Goal: Transaction & Acquisition: Download file/media

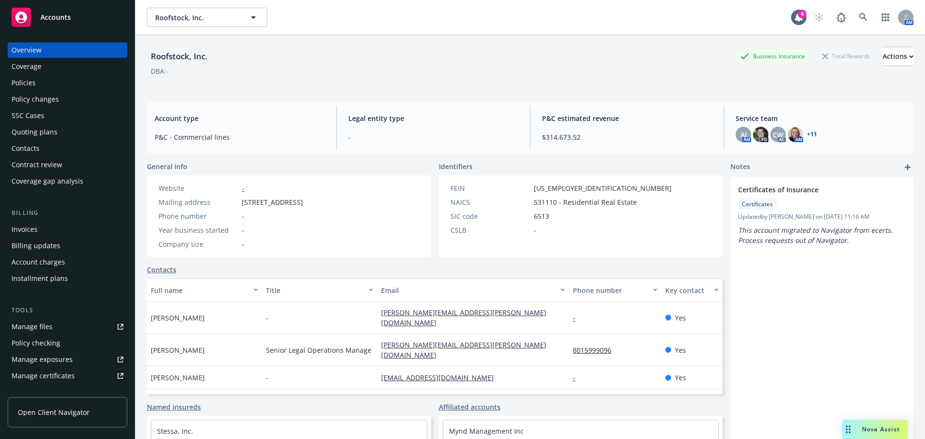
click at [53, 18] on span "Accounts" at bounding box center [55, 17] width 30 height 8
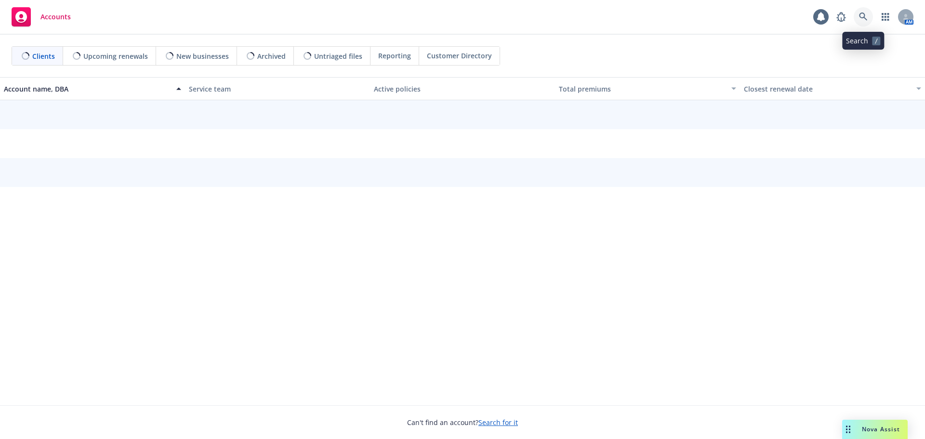
click at [861, 14] on icon at bounding box center [863, 17] width 9 height 9
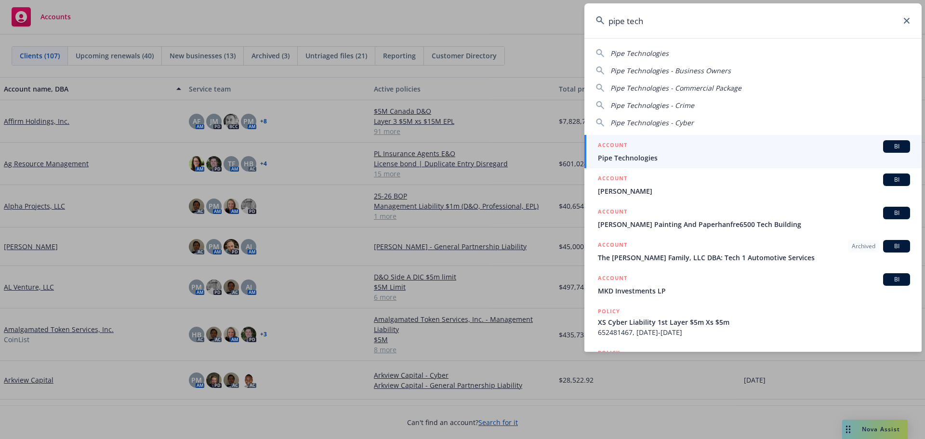
type input "pipe tech"
click at [658, 153] on span "Pipe Technologies" at bounding box center [754, 158] width 312 height 10
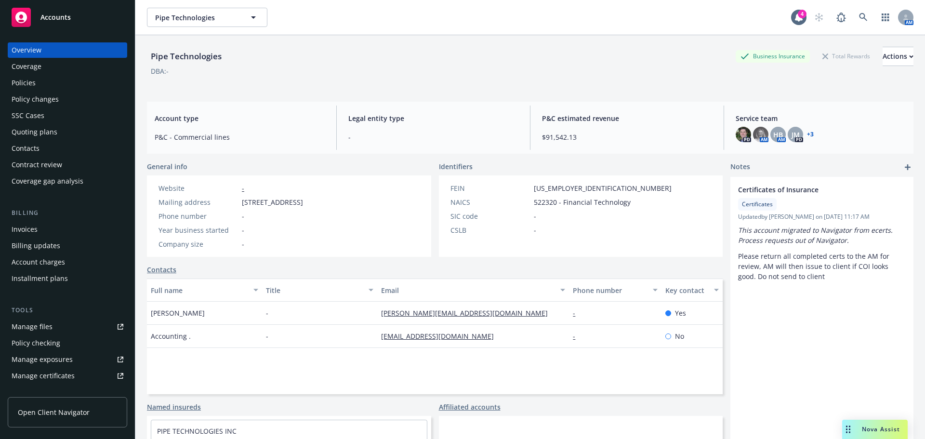
click at [27, 80] on div "Policies" at bounding box center [24, 82] width 24 height 15
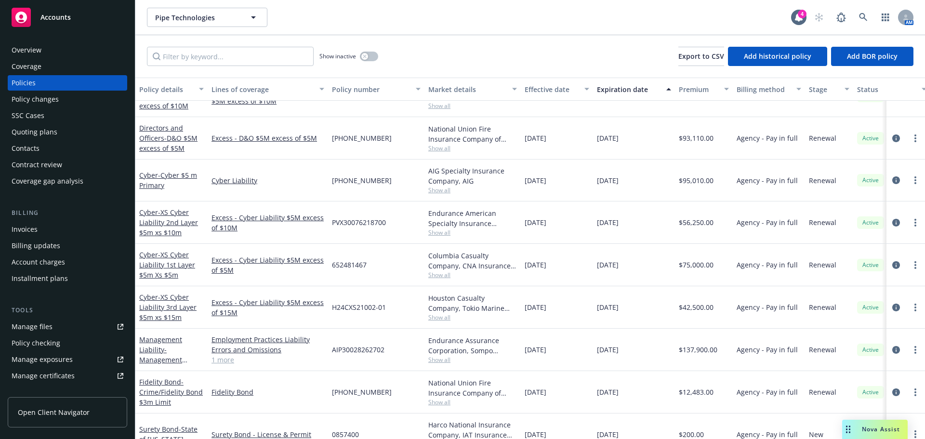
scroll to position [289, 0]
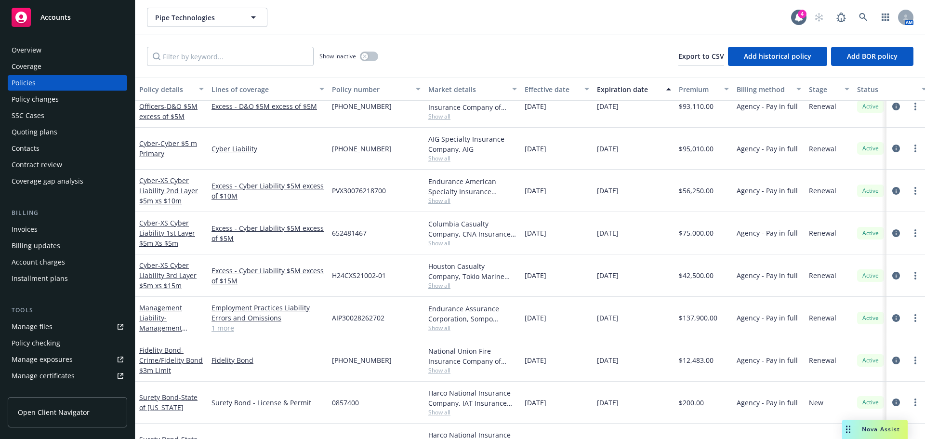
click at [437, 284] on span "Show all" at bounding box center [472, 285] width 89 height 8
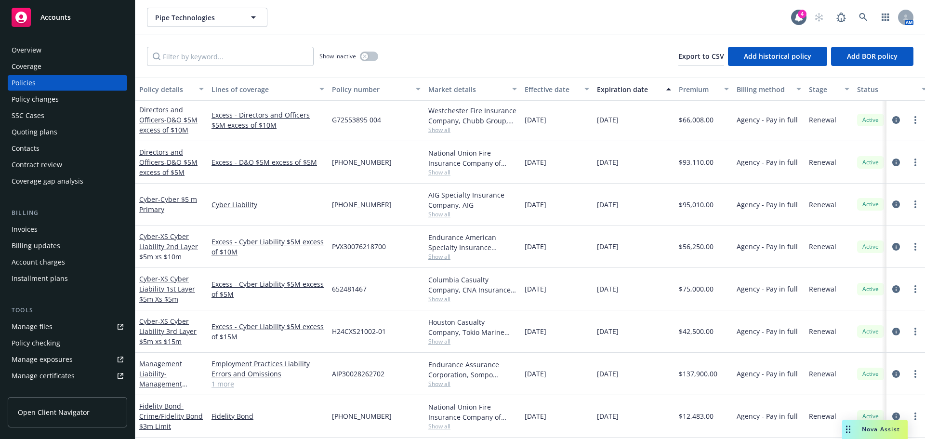
scroll to position [193, 0]
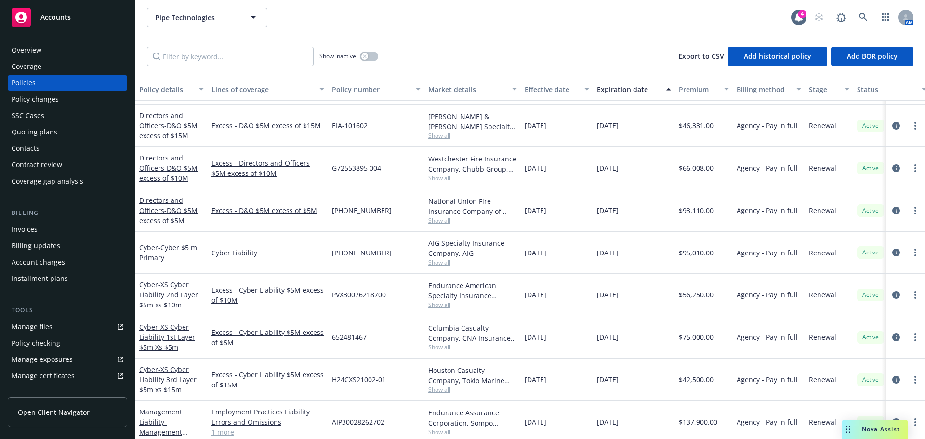
click at [52, 15] on span "Accounts" at bounding box center [55, 17] width 30 height 8
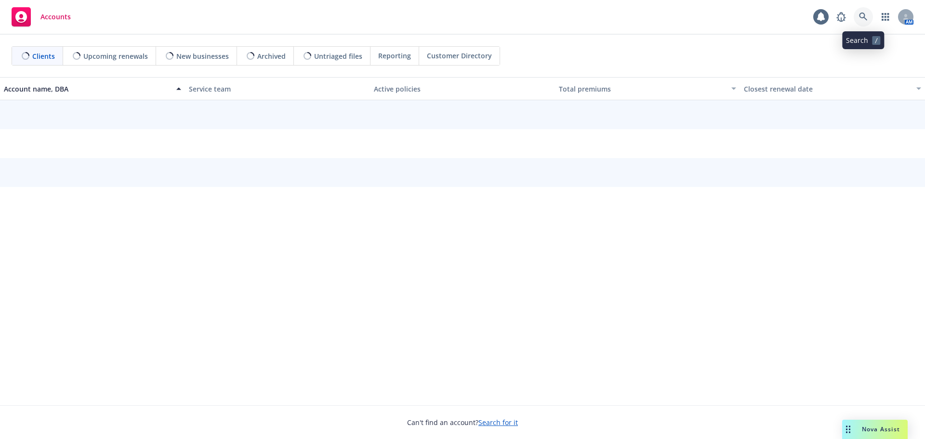
click at [864, 12] on link at bounding box center [863, 16] width 19 height 19
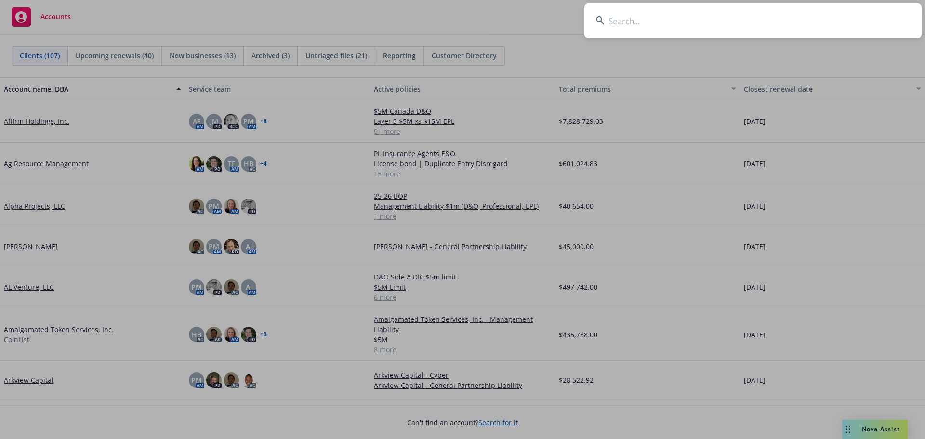
click at [659, 21] on input at bounding box center [752, 20] width 337 height 35
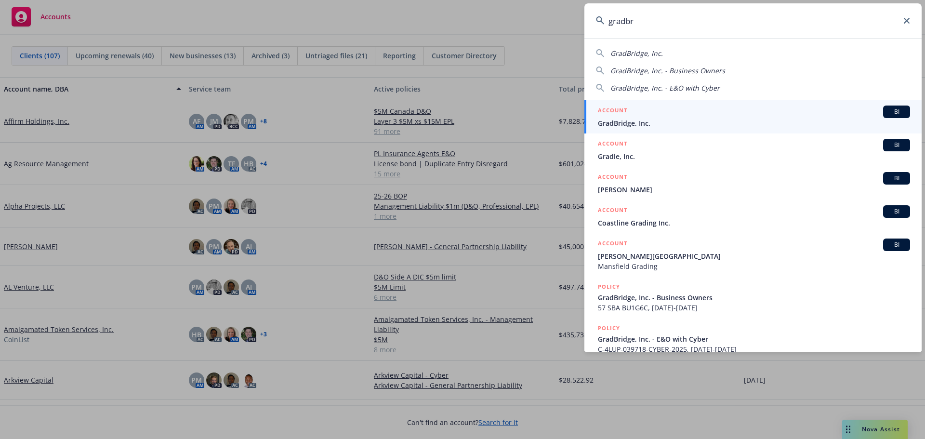
type input "gradbr"
click at [638, 125] on span "GradBridge, Inc." at bounding box center [754, 123] width 312 height 10
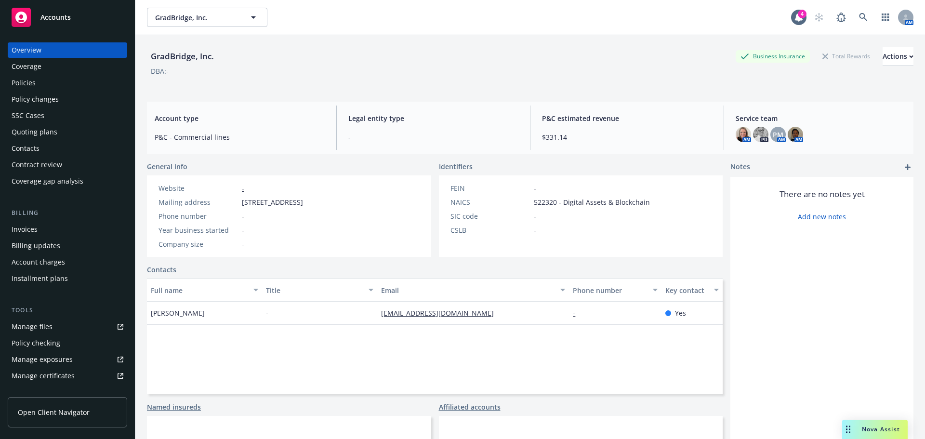
click at [16, 82] on div "Policies" at bounding box center [24, 82] width 24 height 15
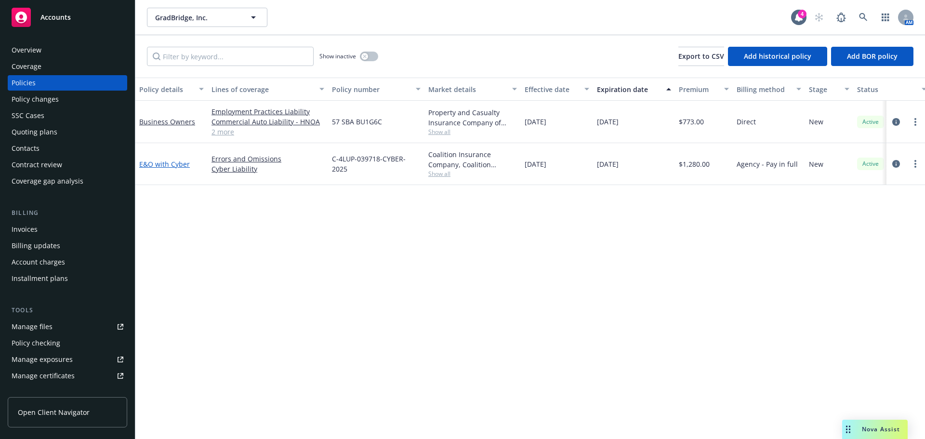
click at [166, 164] on link "E&O with Cyber" at bounding box center [164, 163] width 51 height 9
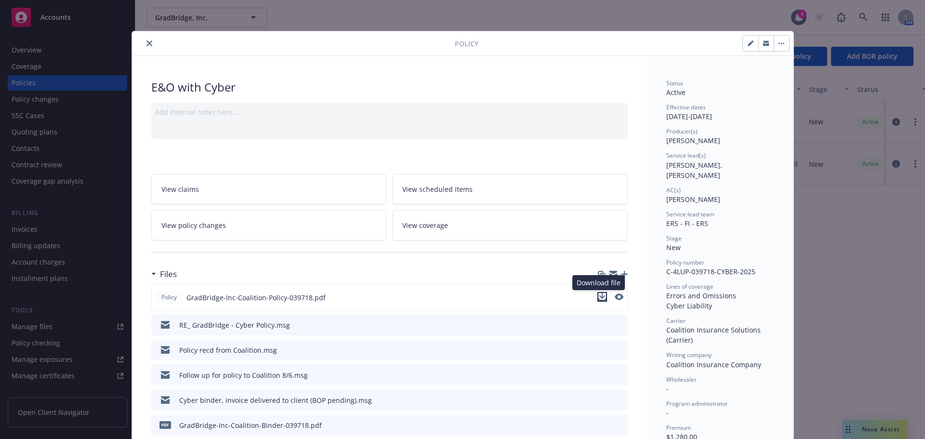
click at [600, 296] on icon "download file" at bounding box center [602, 297] width 8 height 8
click at [148, 43] on button "close" at bounding box center [150, 44] width 12 height 12
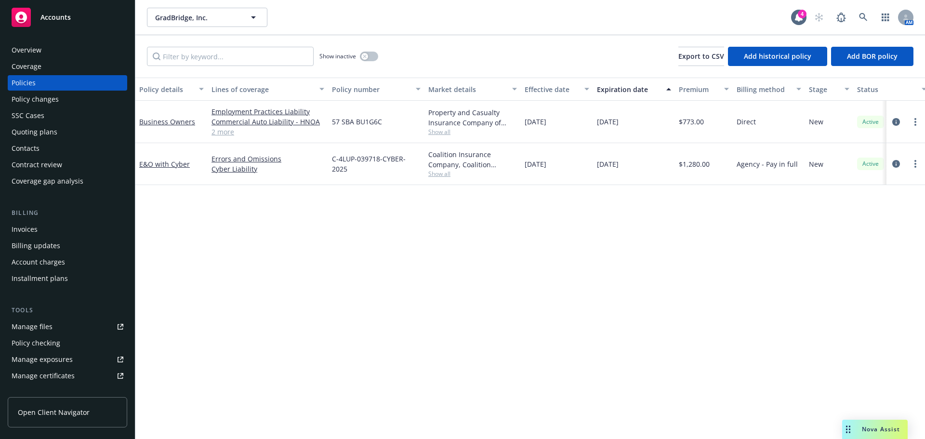
click at [31, 49] on div "Overview" at bounding box center [27, 49] width 30 height 15
